Goal: Information Seeking & Learning: Find contact information

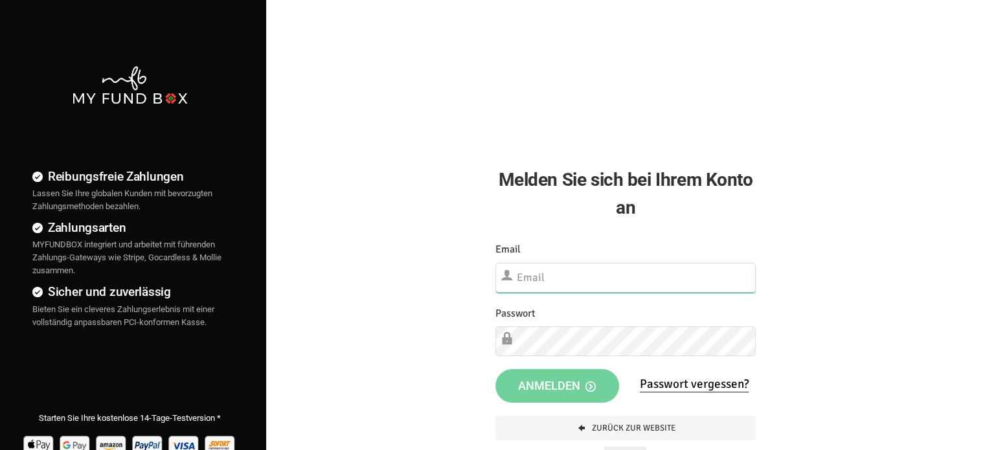
type input "[EMAIL_ADDRESS][DOMAIN_NAME]"
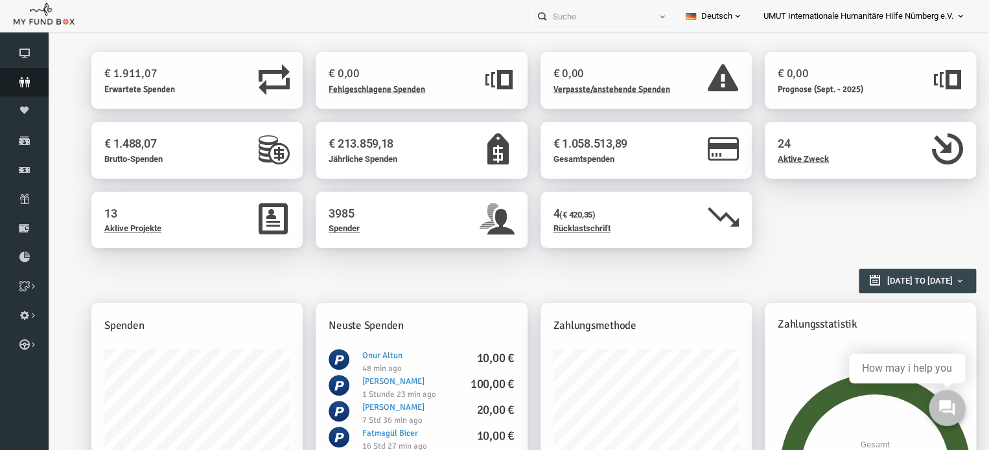
click at [27, 78] on icon at bounding box center [24, 82] width 49 height 10
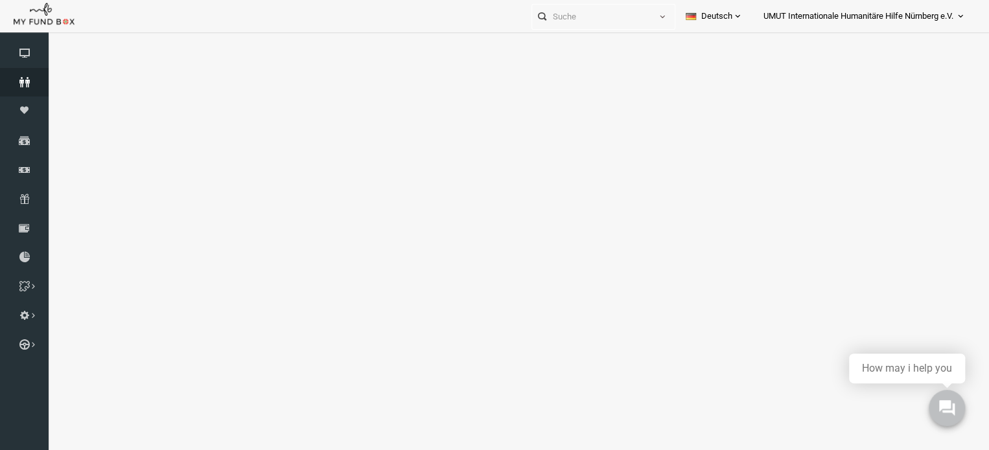
select select "100"
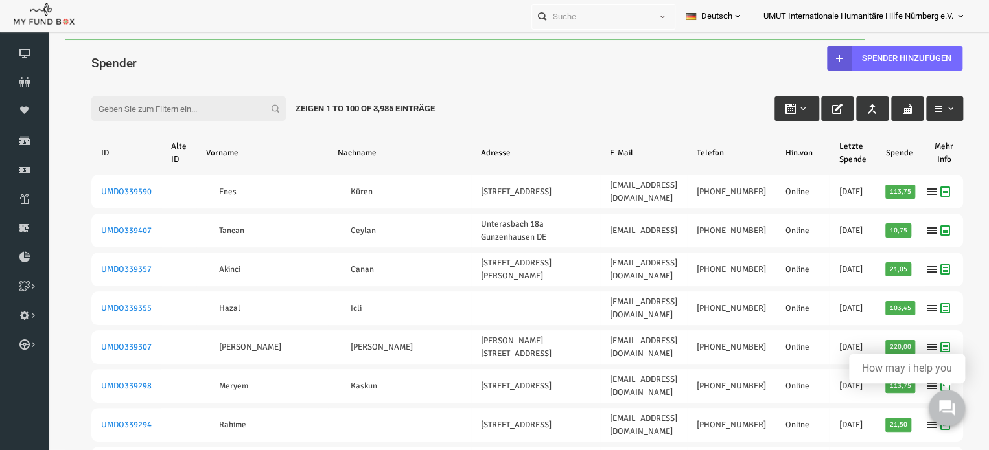
click at [174, 116] on input "Filter:" at bounding box center [170, 109] width 194 height 25
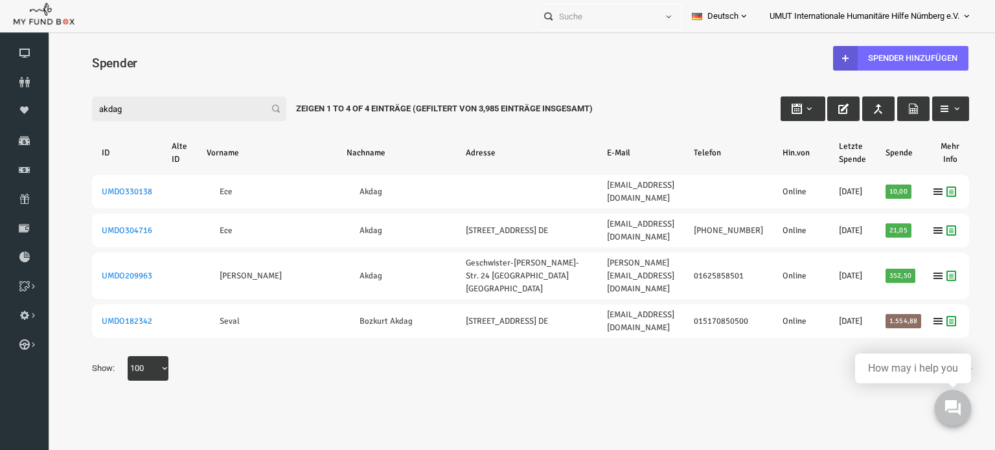
click at [163, 110] on input "akdag" at bounding box center [170, 109] width 194 height 25
type input "a"
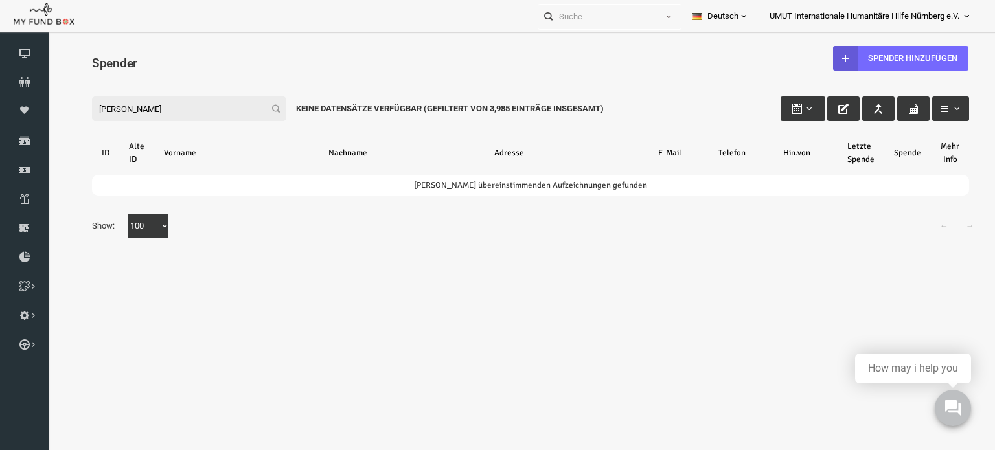
click at [176, 111] on input "kemal bilge" at bounding box center [170, 109] width 194 height 25
type input "k"
click at [181, 108] on input "nazli koc" at bounding box center [170, 109] width 194 height 25
type input "n"
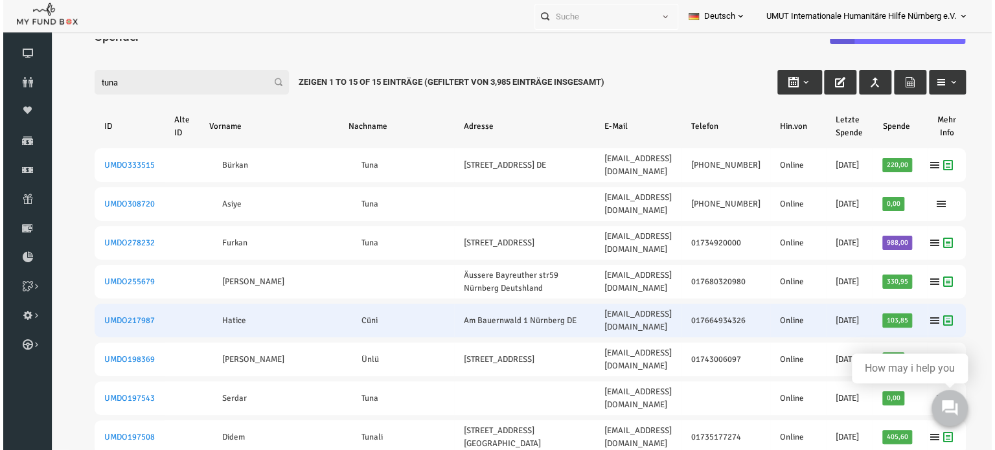
scroll to position [27, 0]
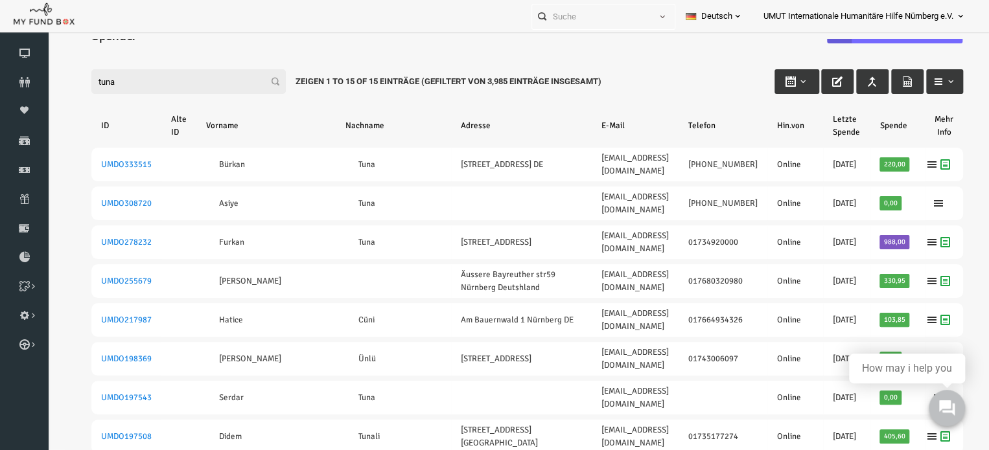
click at [124, 82] on input "tuna" at bounding box center [170, 81] width 194 height 25
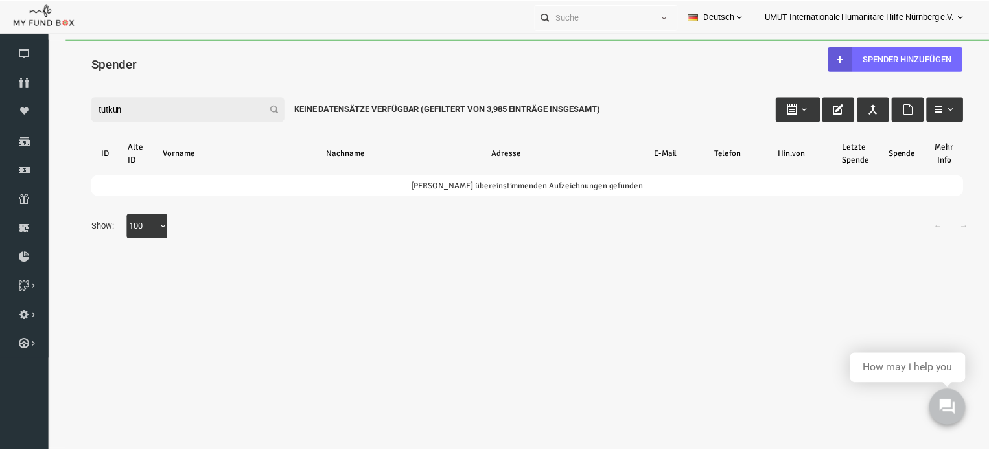
scroll to position [0, 0]
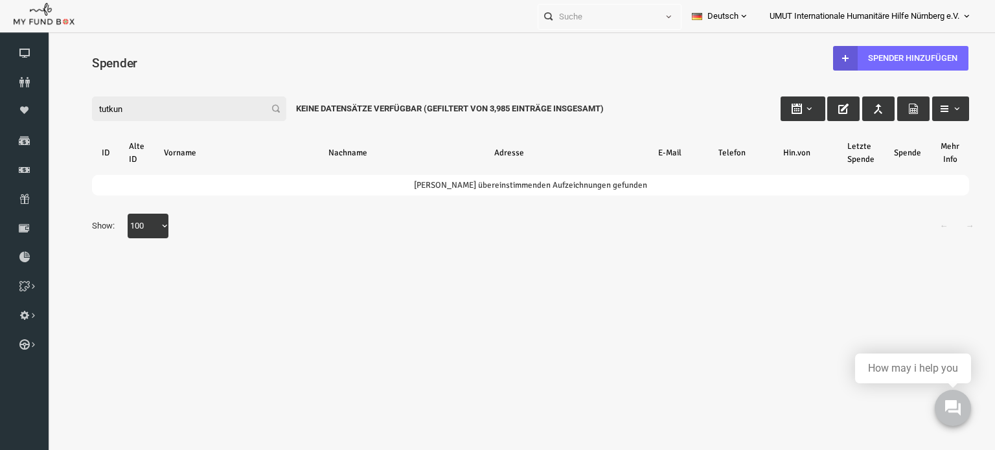
click at [183, 102] on input "tutkun" at bounding box center [170, 109] width 194 height 25
type input "t"
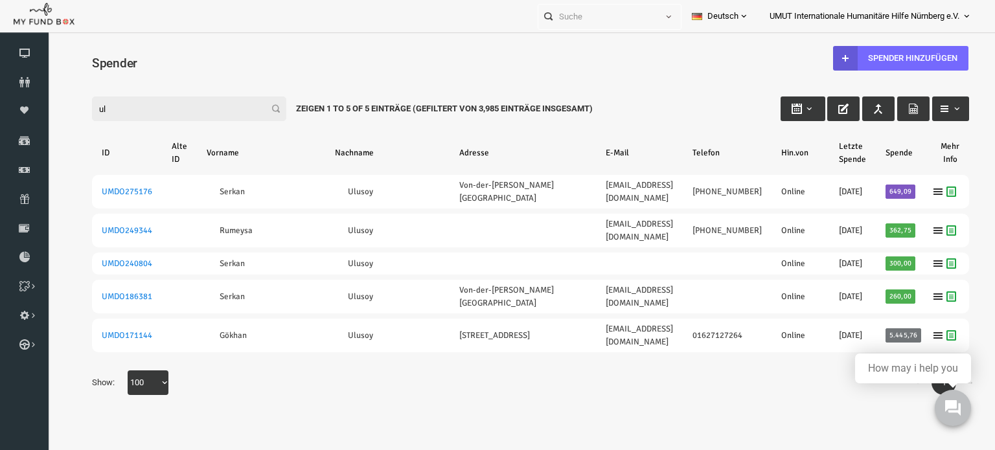
type input "u"
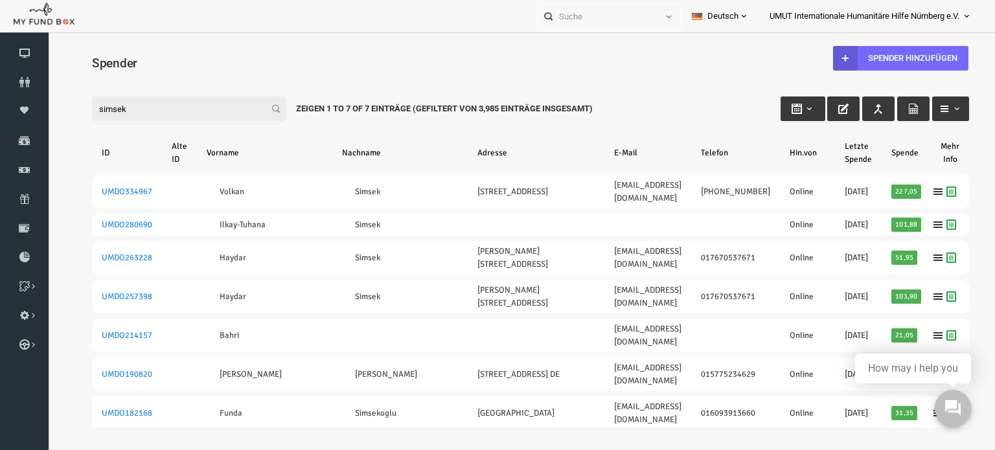
click at [204, 106] on input "simsek" at bounding box center [170, 109] width 194 height 25
type input "s"
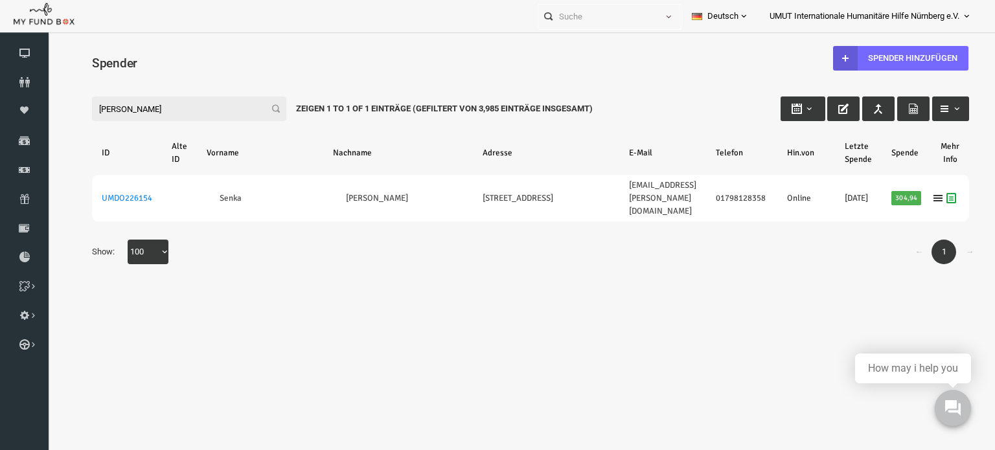
click at [168, 109] on input "omerovic" at bounding box center [170, 109] width 194 height 25
type input "o"
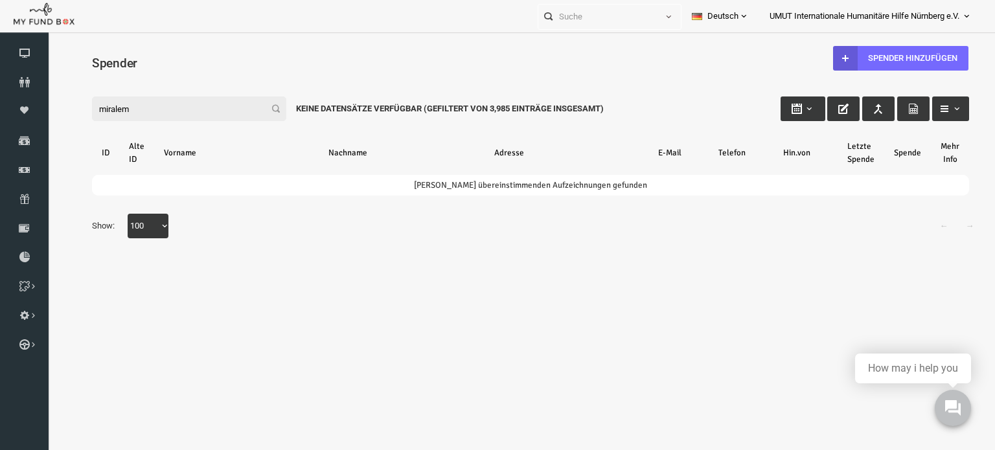
click at [194, 104] on input "miralem" at bounding box center [170, 109] width 194 height 25
type input "m"
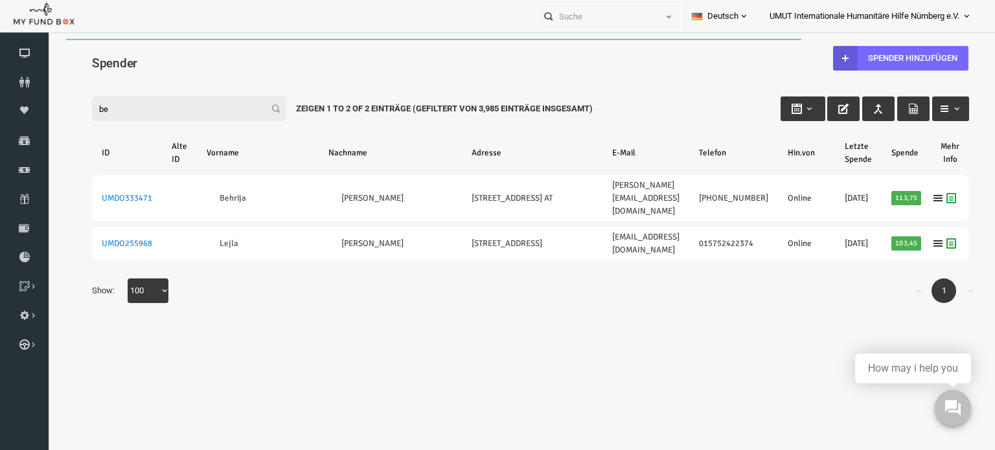
type input "b"
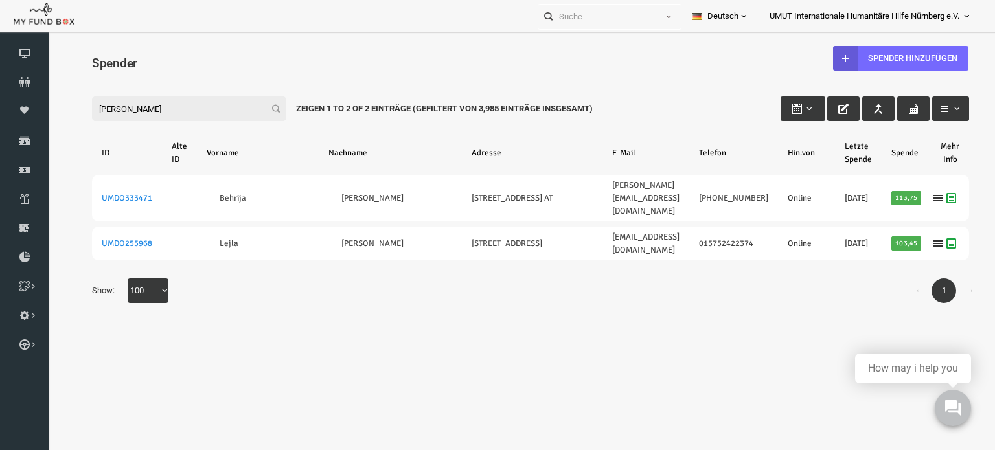
click at [183, 103] on input "besic" at bounding box center [170, 109] width 194 height 25
type input "b"
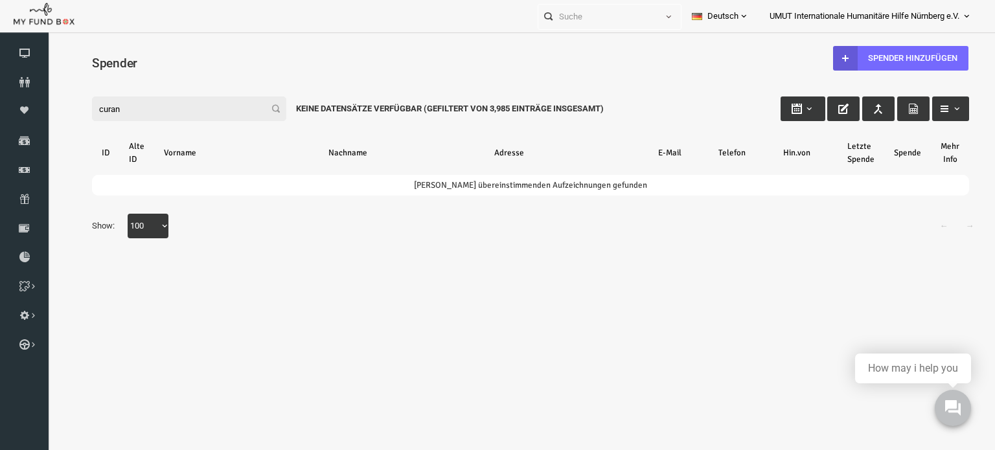
click at [147, 112] on input "curan" at bounding box center [170, 109] width 194 height 25
type input "c"
click at [163, 105] on input "smajic" at bounding box center [170, 109] width 194 height 25
type input "s"
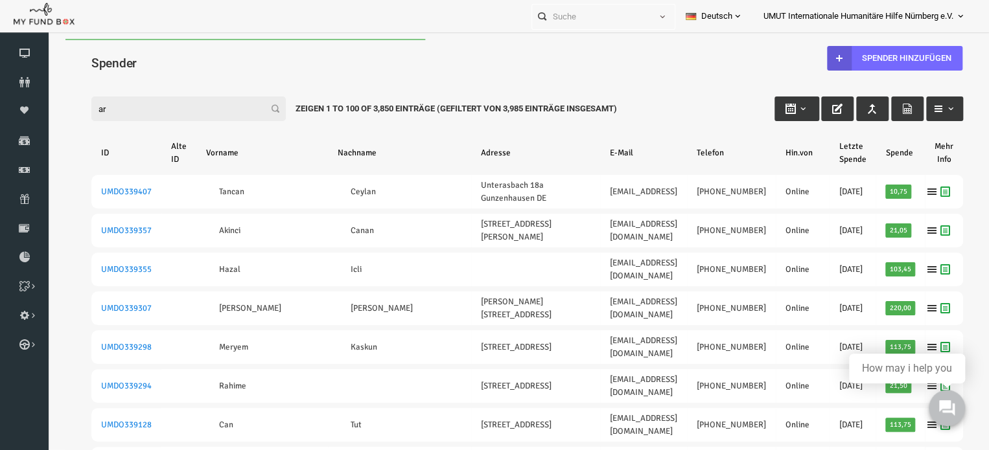
type input "a"
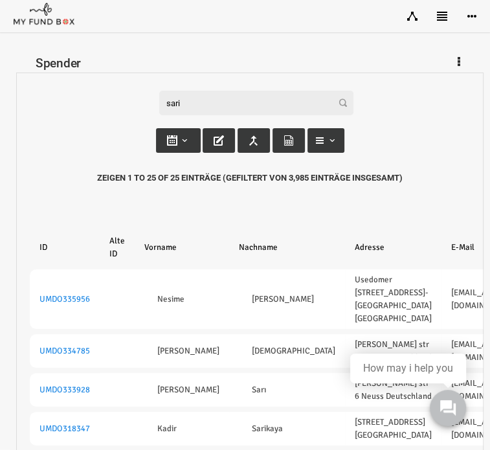
click at [183, 106] on input "sari" at bounding box center [247, 103] width 194 height 25
type input "s"
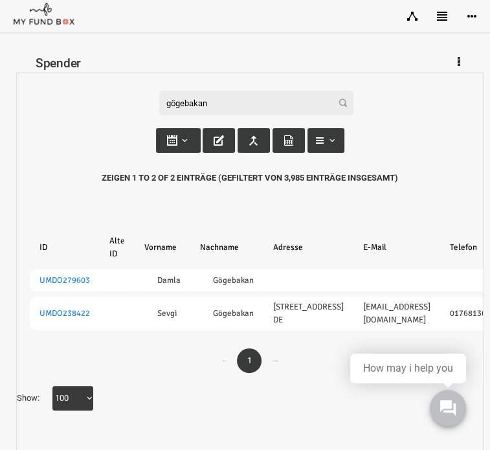
click at [198, 104] on input "gögebakan" at bounding box center [247, 103] width 194 height 25
type input "g"
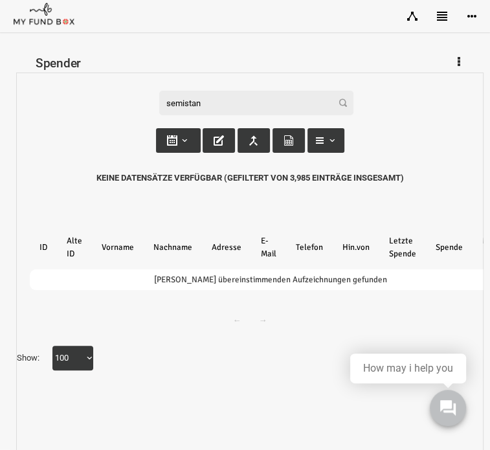
click at [225, 105] on input "semistan" at bounding box center [247, 103] width 194 height 25
type input "s"
click at [218, 104] on input "hasan yilmaz" at bounding box center [247, 103] width 194 height 25
type input "h"
click at [213, 104] on input "nurcan atac" at bounding box center [247, 103] width 194 height 25
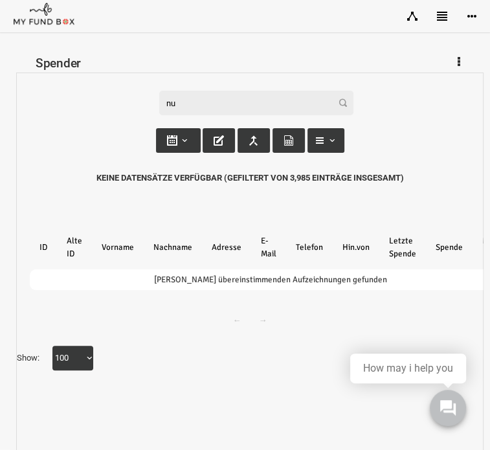
type input "n"
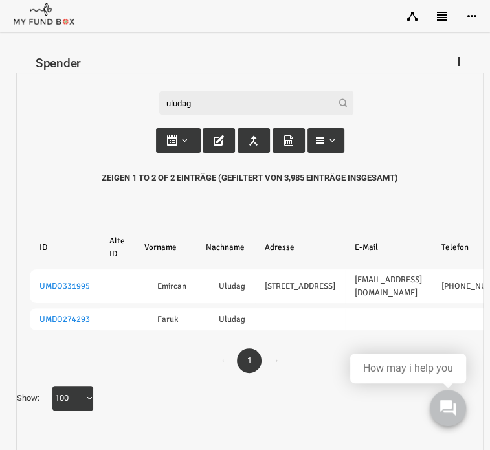
click at [188, 119] on div "Filter: uludag Zeigen 1 to 2 of 2 Einträge (Gefiltert von 3,985 Einträge insges…" at bounding box center [240, 150] width 466 height 155
click at [194, 103] on input "uludag" at bounding box center [247, 103] width 194 height 25
type input "u"
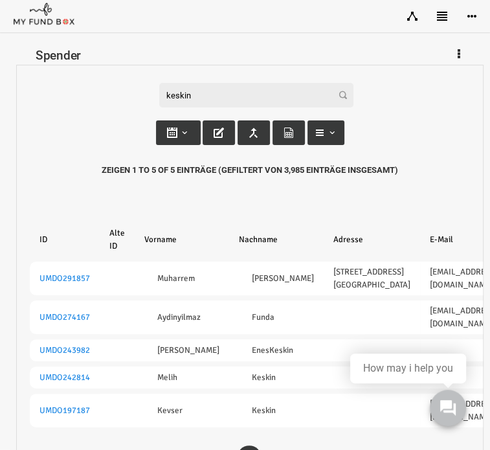
click at [200, 102] on input "keskin" at bounding box center [247, 95] width 194 height 25
type input "k"
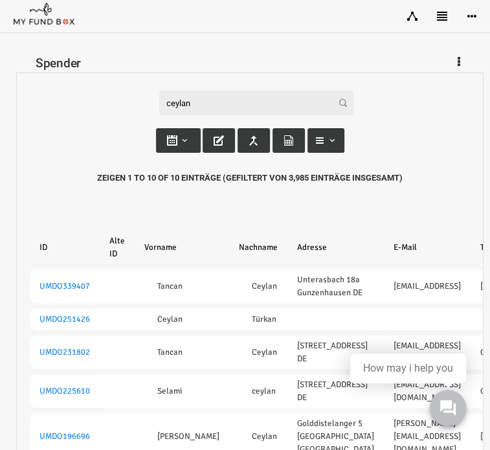
click at [242, 98] on input "ceylan" at bounding box center [247, 103] width 194 height 25
type input "c"
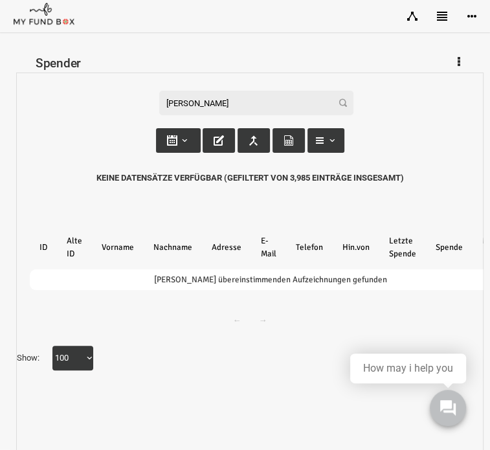
click at [196, 106] on input "ishak kara" at bounding box center [247, 103] width 194 height 25
type input "i"
click at [210, 95] on input "godusevic" at bounding box center [247, 103] width 194 height 25
type input "g"
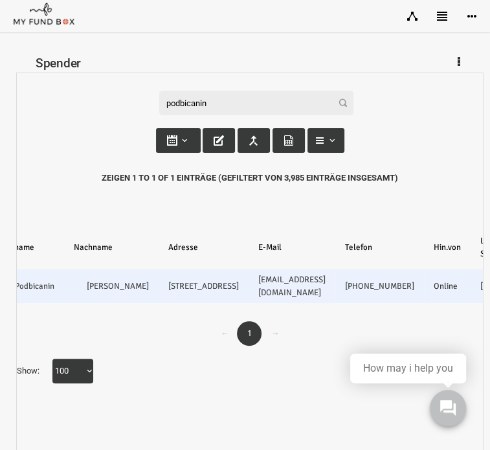
scroll to position [0, 144]
drag, startPoint x: 356, startPoint y: 307, endPoint x: 314, endPoint y: 277, distance: 52.0
click at [324, 277] on td "+49 1573 6457936" at bounding box center [368, 287] width 89 height 34
copy link "+49 1573 6457936"
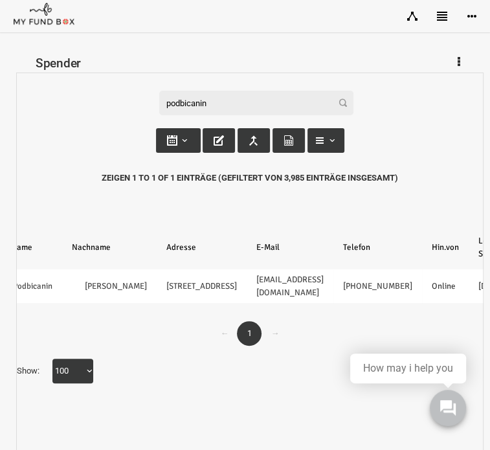
drag, startPoint x: 207, startPoint y: 103, endPoint x: 135, endPoint y: 104, distance: 71.9
click at [135, 104] on div "Filter: podbicanin" at bounding box center [247, 103] width 454 height 25
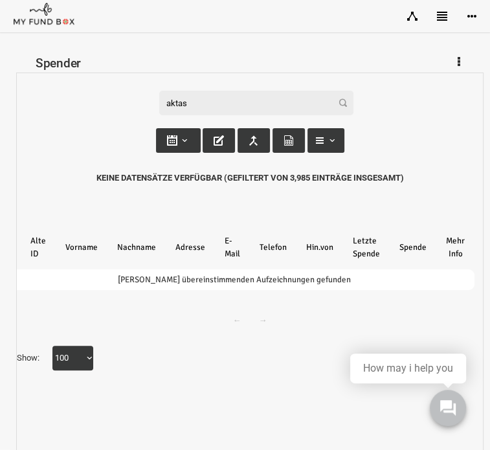
click at [222, 107] on input "aktas" at bounding box center [247, 103] width 194 height 25
type input "a"
click at [232, 111] on input "ayse cengiz" at bounding box center [247, 103] width 194 height 25
type input "a"
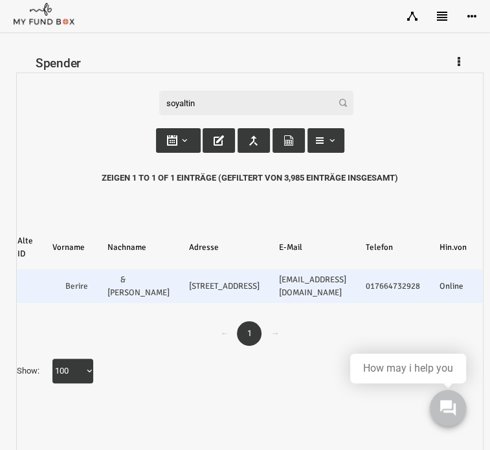
scroll to position [0, 91]
click at [109, 303] on td "& Ibrahim Öner" at bounding box center [130, 287] width 82 height 34
click at [121, 303] on td "& Ibrahim Öner" at bounding box center [130, 287] width 82 height 34
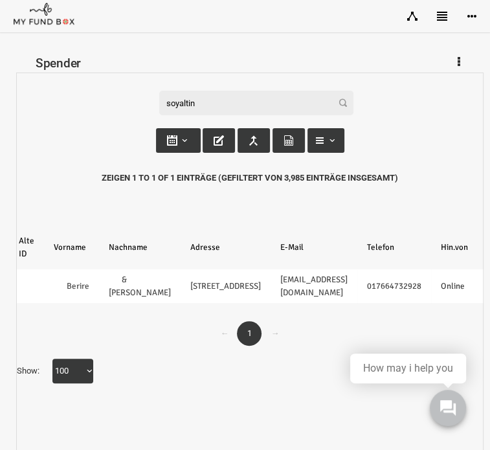
drag, startPoint x: 185, startPoint y: 103, endPoint x: 135, endPoint y: 102, distance: 50.6
click at [135, 102] on div "Filter: soyaltin" at bounding box center [247, 103] width 454 height 25
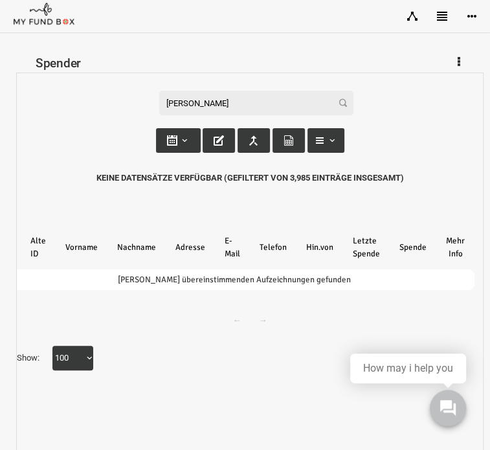
click at [207, 99] on input "emre yilmaz" at bounding box center [247, 103] width 194 height 25
type input "e"
click at [201, 108] on input "faruk koc" at bounding box center [247, 103] width 194 height 25
type input "f"
click at [204, 110] on input "durgut" at bounding box center [247, 103] width 194 height 25
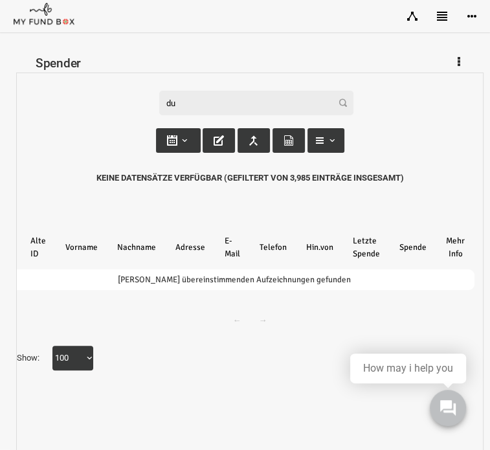
type input "d"
click at [197, 103] on input "omurtay" at bounding box center [247, 103] width 194 height 25
type input "o"
click at [211, 104] on input "zisan aydin" at bounding box center [247, 103] width 194 height 25
type input "z"
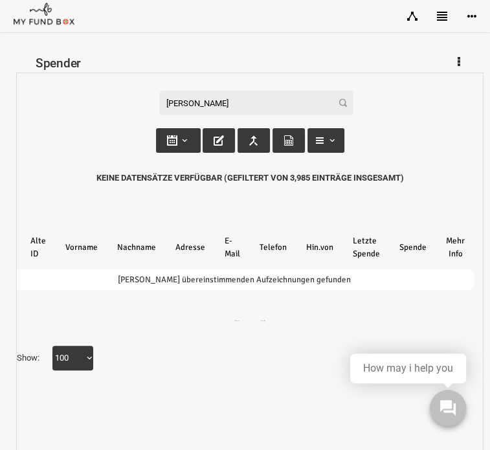
click at [223, 96] on input "ahmet karademir" at bounding box center [247, 103] width 194 height 25
type input "a"
click at [233, 99] on input "ümmügülsüm cic" at bounding box center [247, 103] width 194 height 25
type input "ü"
click at [233, 100] on input "cucak" at bounding box center [247, 103] width 194 height 25
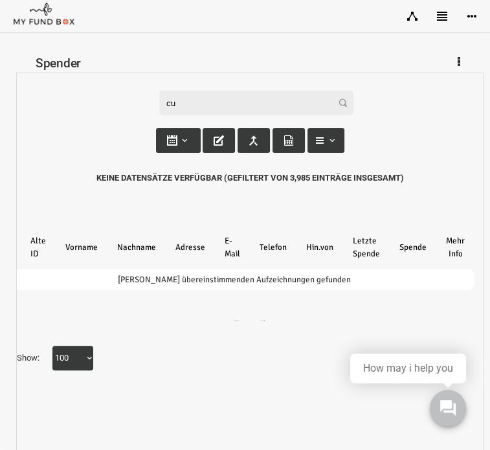
type input "c"
click at [224, 99] on input "kemal durovic" at bounding box center [247, 103] width 194 height 25
type input "k"
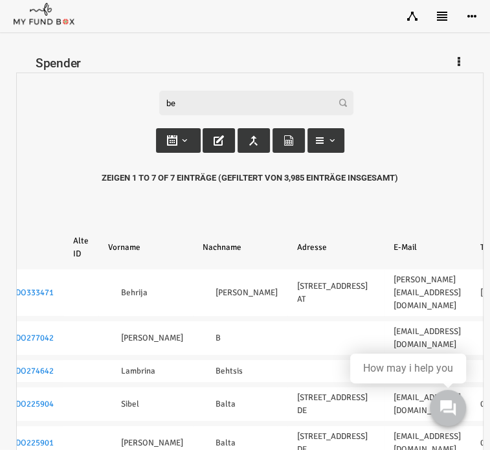
type input "b"
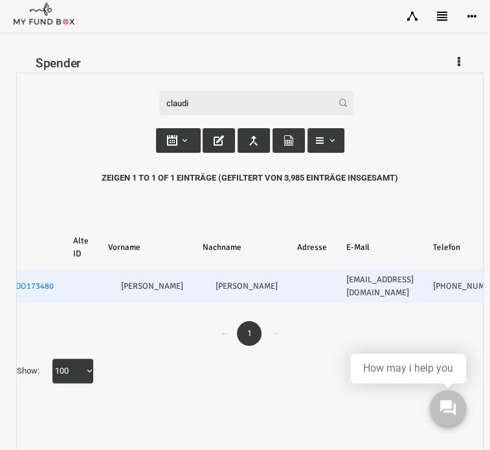
scroll to position [0, 109]
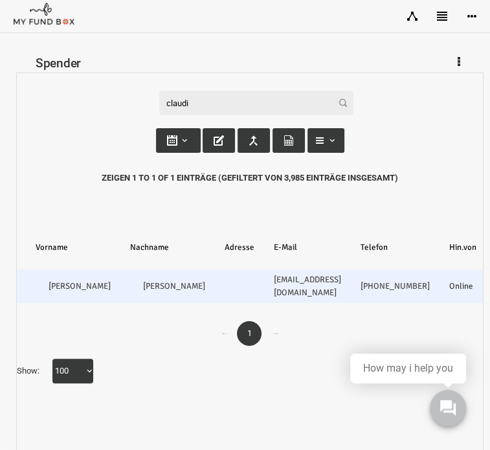
drag, startPoint x: 320, startPoint y: 293, endPoint x: 275, endPoint y: 276, distance: 48.4
click at [341, 276] on td "+49 176 97647755" at bounding box center [385, 287] width 89 height 34
copy link "+49 176 97647755"
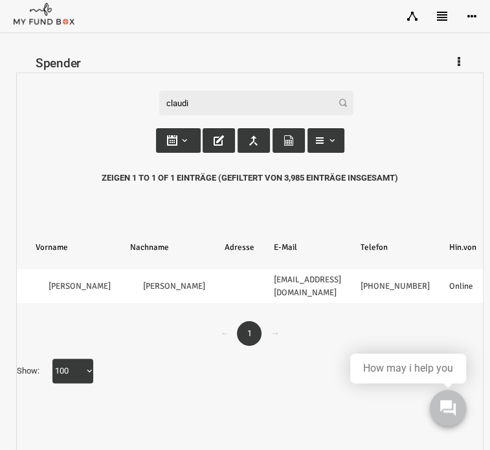
click at [209, 106] on input "claudi" at bounding box center [247, 103] width 194 height 25
type input "c"
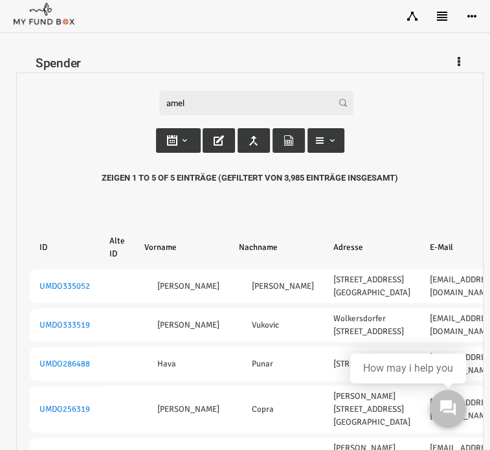
scroll to position [0, 0]
click at [187, 95] on input "amel" at bounding box center [247, 103] width 194 height 25
type input "a"
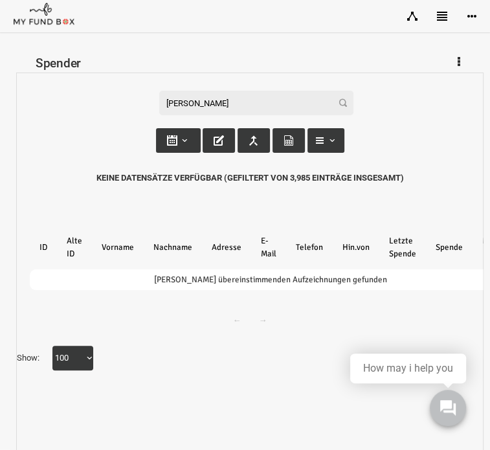
click at [189, 93] on input "ali dil" at bounding box center [247, 103] width 194 height 25
type input "a"
click at [221, 98] on input "aytekin gök" at bounding box center [247, 103] width 194 height 25
type input "a"
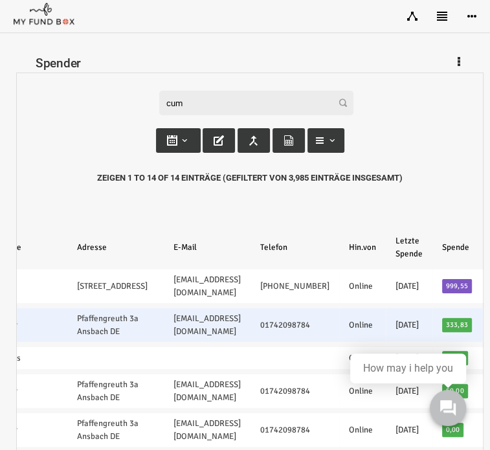
scroll to position [0, 220]
drag, startPoint x: 305, startPoint y: 354, endPoint x: 233, endPoint y: 356, distance: 71.9
click at [233, 342] on tr "UMDO277033 Cuma Agnar Pfaffengreuth 3a Ansbach DE cuma.agnar@gmx.de 01742098784…" at bounding box center [155, 325] width 710 height 34
copy tr "01742098784"
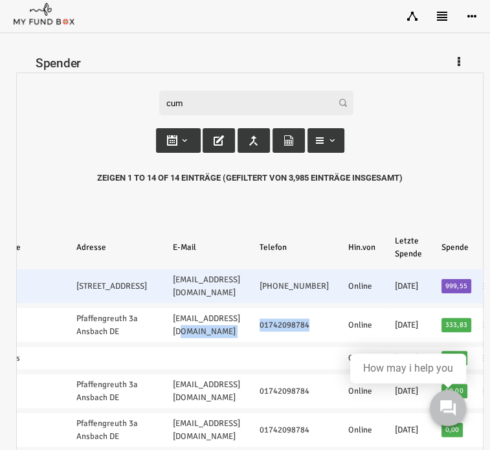
scroll to position [0, 0]
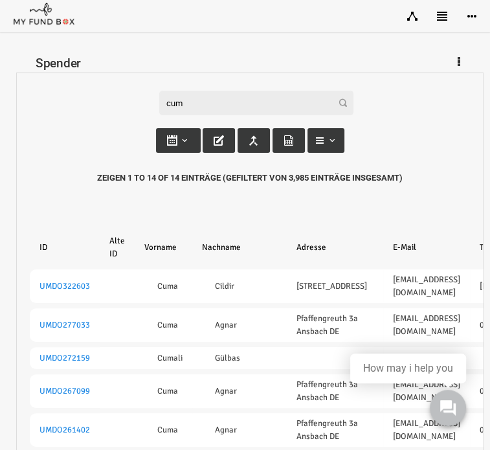
click at [225, 97] on input "cum" at bounding box center [247, 103] width 194 height 25
type input "c"
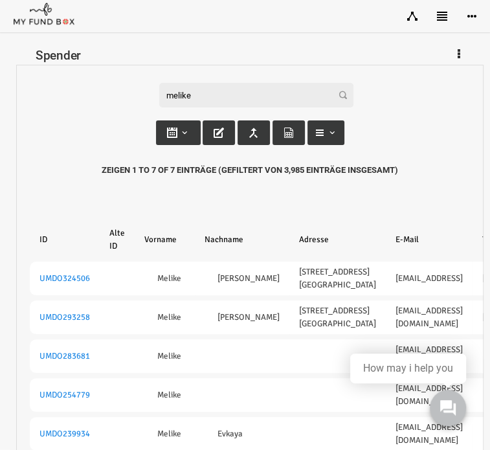
click at [189, 90] on input "melike" at bounding box center [247, 95] width 194 height 25
type input "m"
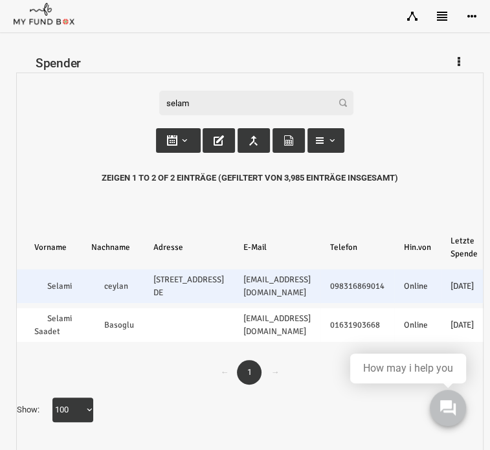
scroll to position [0, 111]
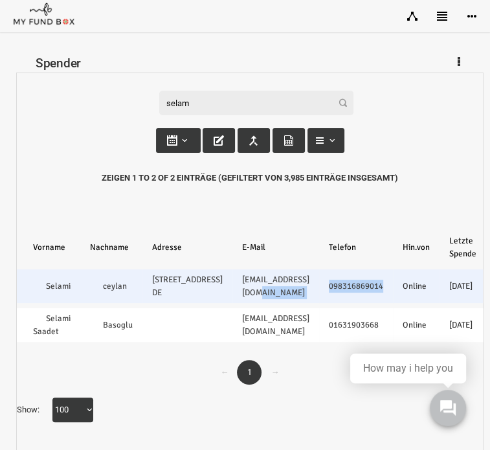
drag, startPoint x: 380, startPoint y: 298, endPoint x: 305, endPoint y: 301, distance: 74.6
click at [305, 301] on tr "UMDO225610 Selami ceylan Hafnermarkt 16 Gunzenhausen DE selami68@hotmail.de 098…" at bounding box center [240, 287] width 662 height 34
copy tr "098316869014"
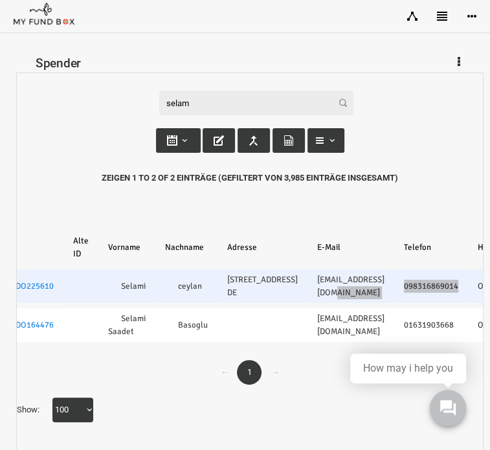
scroll to position [0, 34]
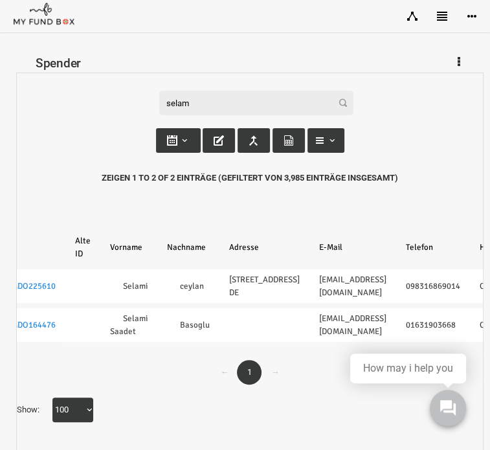
click at [215, 112] on input "selam" at bounding box center [247, 103] width 194 height 25
type input "s"
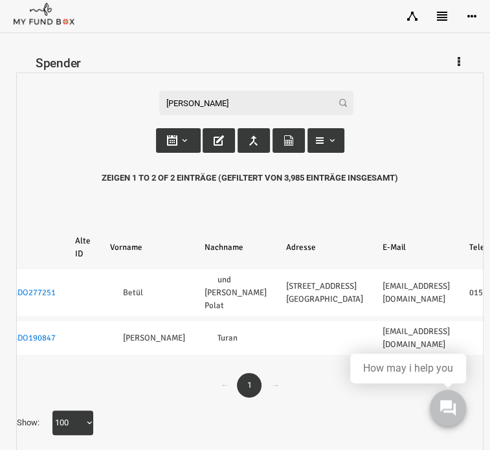
click at [205, 100] on input "yunus" at bounding box center [247, 103] width 194 height 25
type input "y"
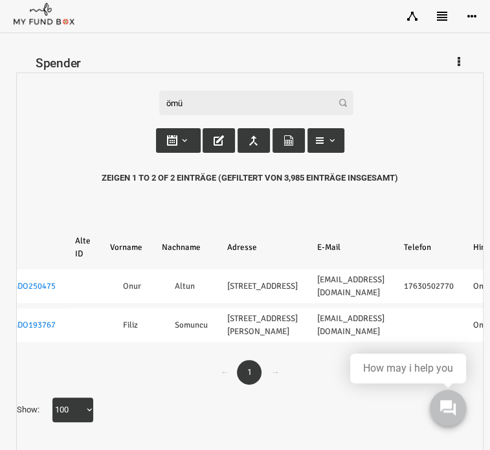
click at [174, 101] on input "ömü" at bounding box center [247, 103] width 194 height 25
type input "ö"
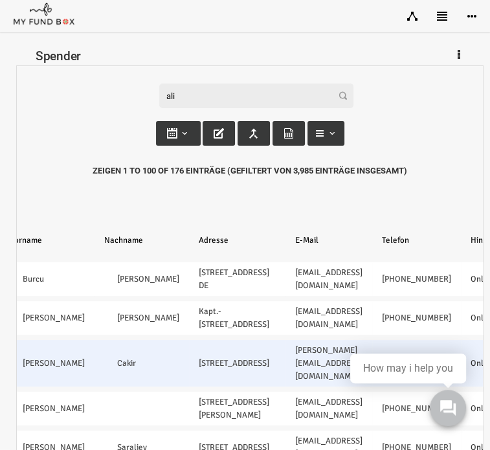
scroll to position [0, 136]
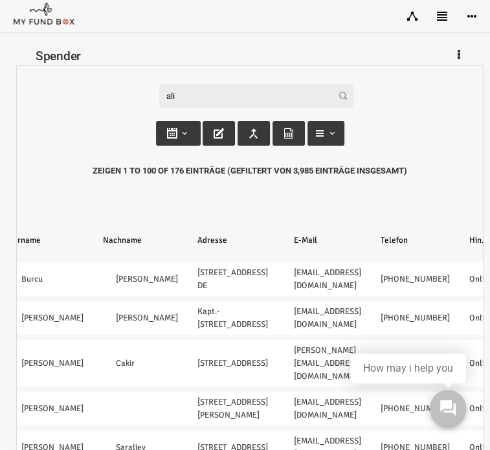
click at [233, 98] on input "ali" at bounding box center [247, 96] width 194 height 25
type input "a"
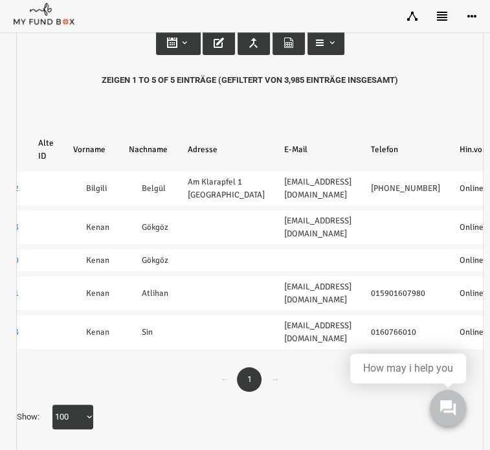
scroll to position [0, 0]
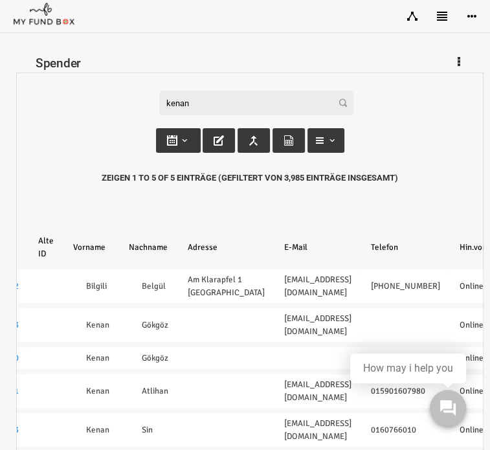
click at [210, 100] on input "kenan" at bounding box center [247, 103] width 194 height 25
type input "k"
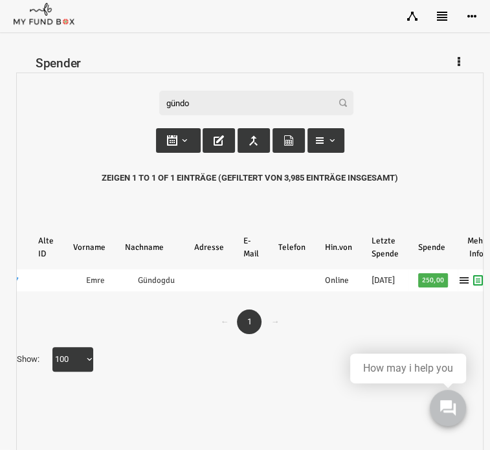
click at [203, 98] on input "gündo" at bounding box center [247, 103] width 194 height 25
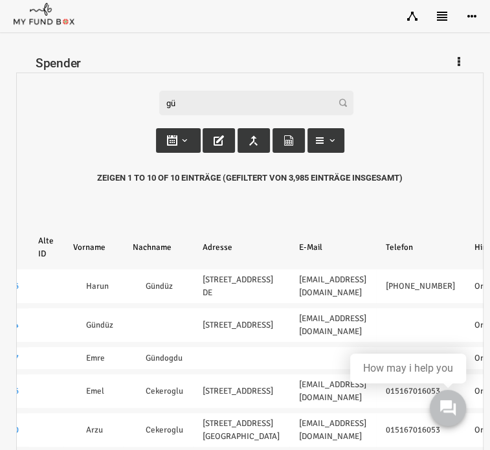
type input "g"
paste input "Melisa Ünal"
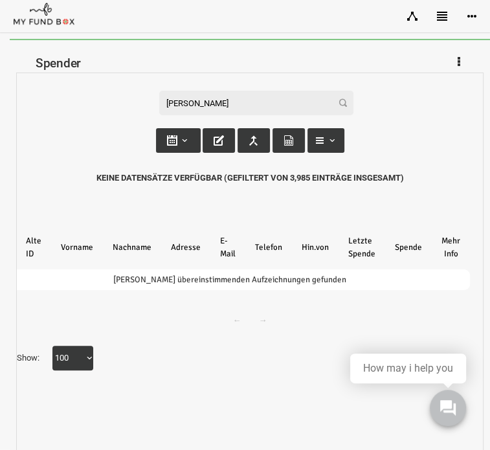
scroll to position [0, 36]
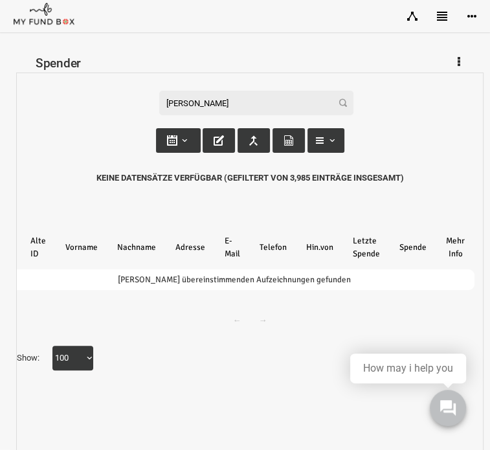
click at [181, 104] on input "Melisa Ünal" at bounding box center [247, 103] width 194 height 25
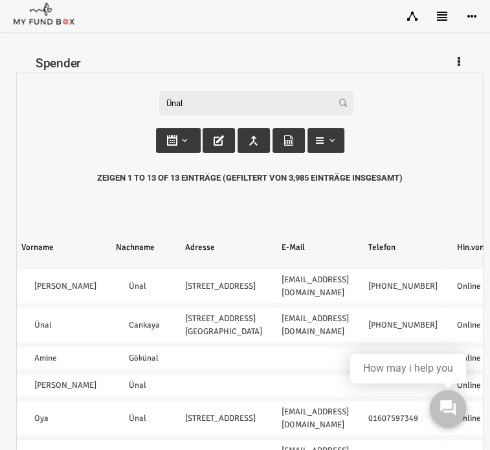
scroll to position [0, 124]
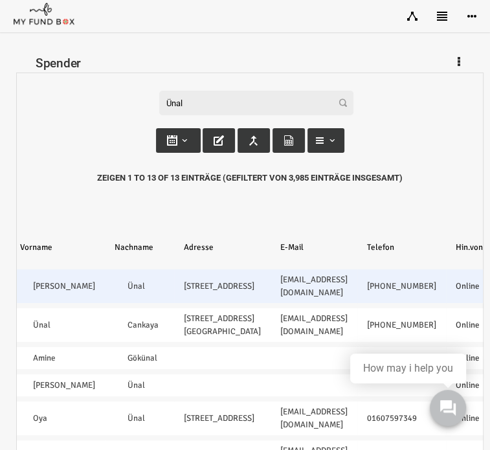
drag, startPoint x: 372, startPoint y: 293, endPoint x: 319, endPoint y: 278, distance: 54.6
click at [319, 278] on tr "UMDO334529 Melisa Ünal Marktplatz 48 Freystadt DE melisauenal@hotmail.com +49 1…" at bounding box center [257, 287] width 722 height 34
copy tr "+49 170 4909950"
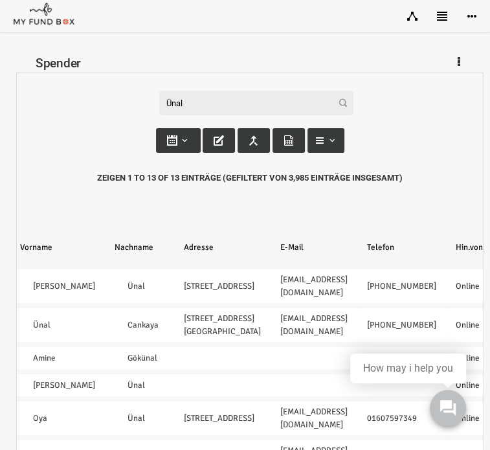
click at [209, 101] on input "Ünal" at bounding box center [247, 103] width 194 height 25
type input "Ü"
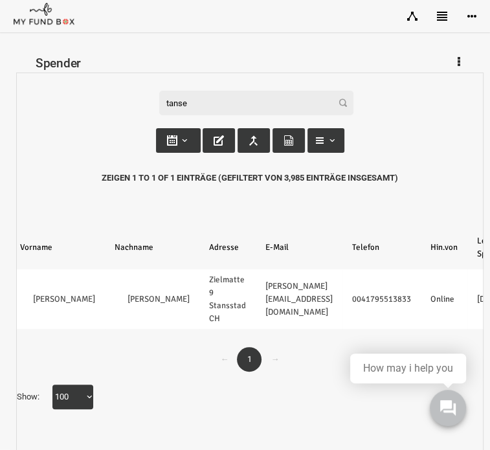
scroll to position [0, 36]
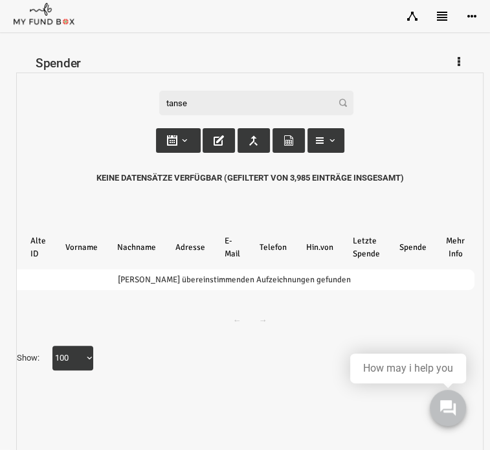
click at [185, 107] on input "tanse" at bounding box center [247, 103] width 194 height 25
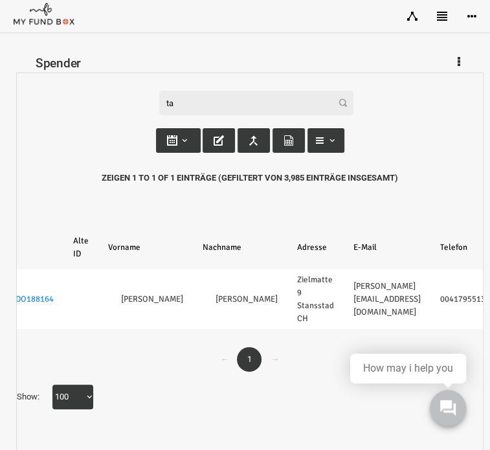
type input "t"
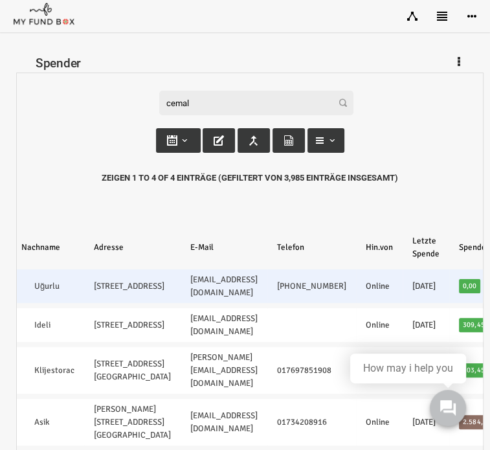
scroll to position [0, 181]
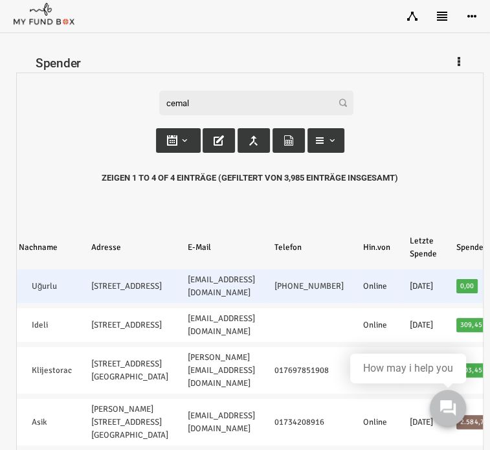
drag, startPoint x: 299, startPoint y: 297, endPoint x: 257, endPoint y: 278, distance: 47.0
click at [257, 278] on td "+49 163 1876405" at bounding box center [299, 287] width 89 height 34
copy link "+49 163 1876405"
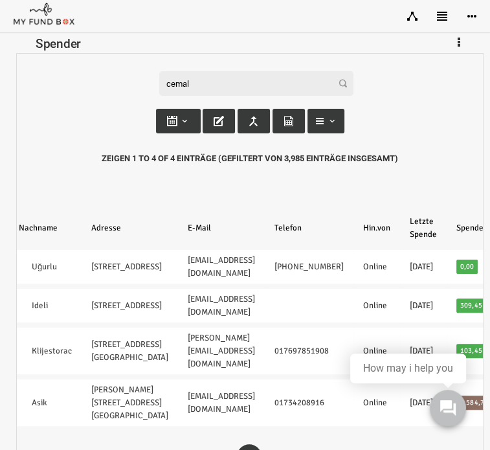
scroll to position [21, 0]
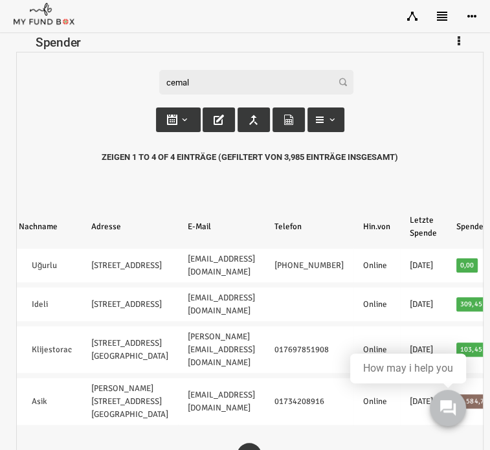
click at [207, 77] on input "cemal" at bounding box center [247, 82] width 194 height 25
type input "c"
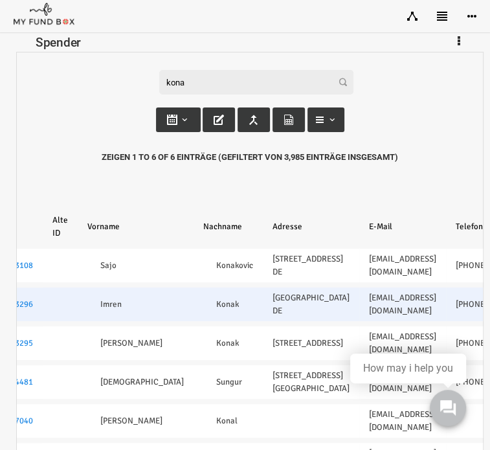
scroll to position [5, 0]
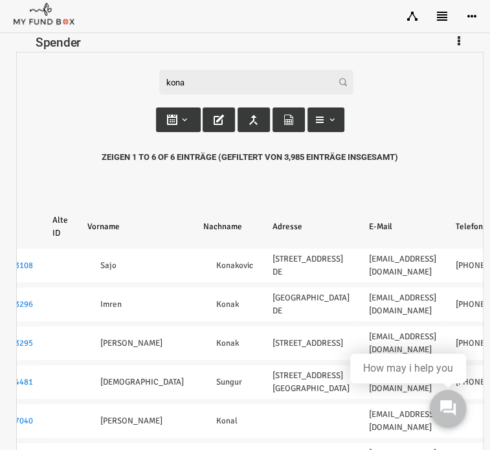
click at [205, 79] on input "kona" at bounding box center [247, 82] width 194 height 25
type input "k"
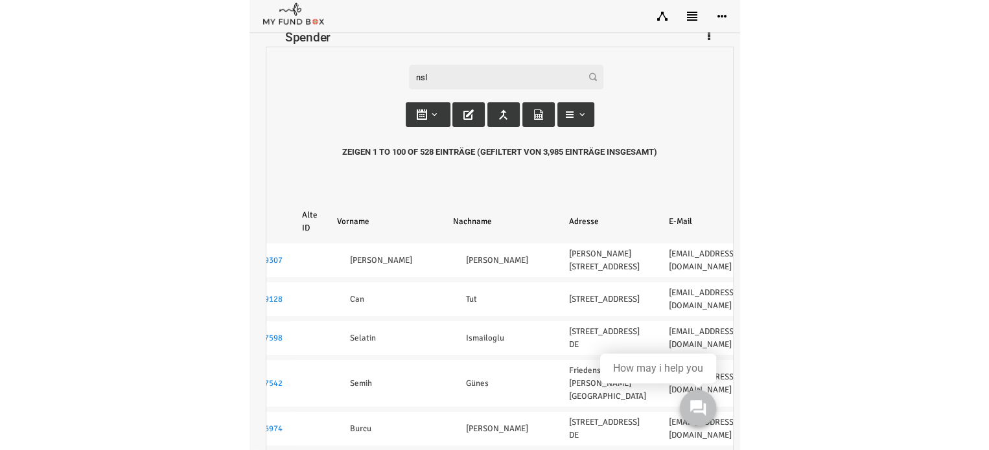
scroll to position [0, 0]
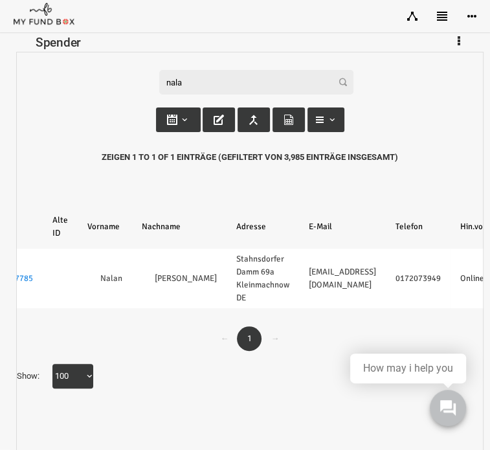
click at [214, 76] on input "nala" at bounding box center [247, 82] width 194 height 25
type input "n"
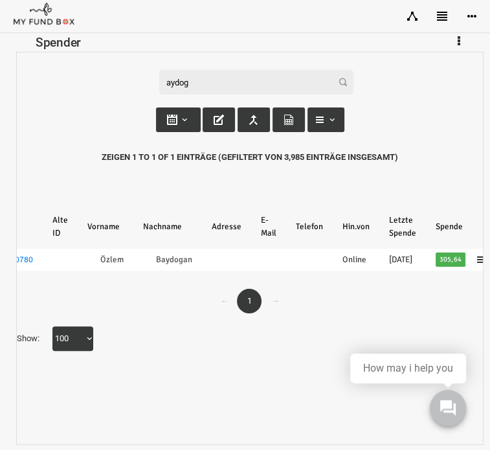
type input "aydog"
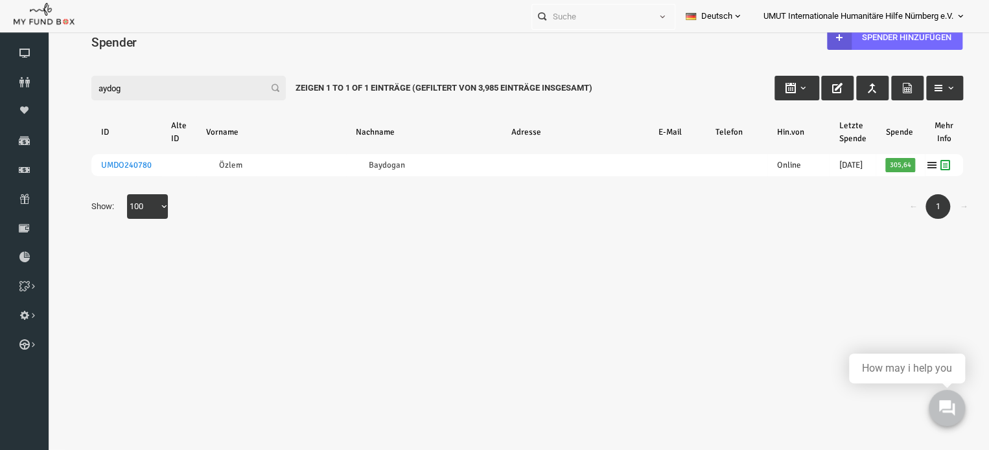
click at [959, 13] on icon at bounding box center [960, 16] width 10 height 10
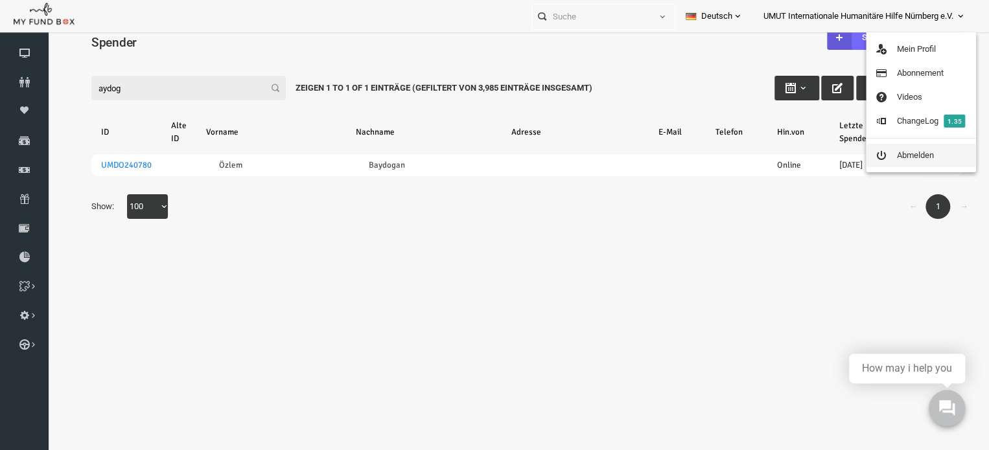
click at [892, 152] on link "Abmelden" at bounding box center [921, 155] width 110 height 23
